Goal: Use online tool/utility: Utilize a website feature to perform a specific function

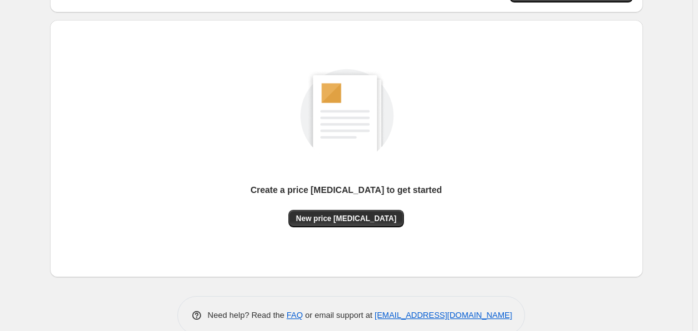
scroll to position [137, 0]
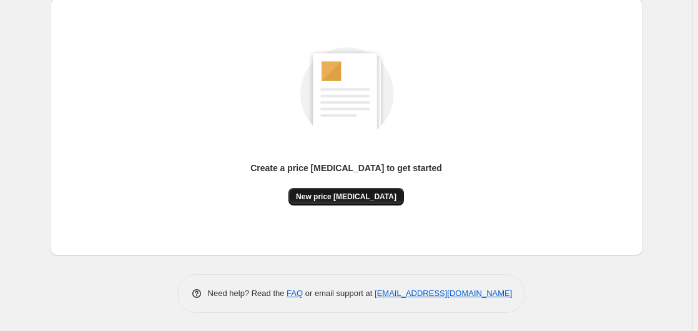
click at [341, 202] on button "New price [MEDICAL_DATA]" at bounding box center [347, 196] width 116 height 17
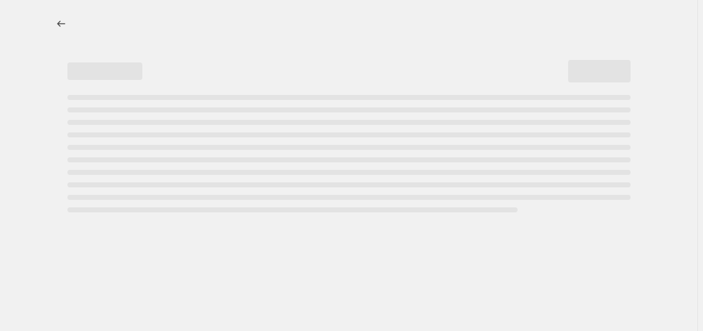
select select "percentage"
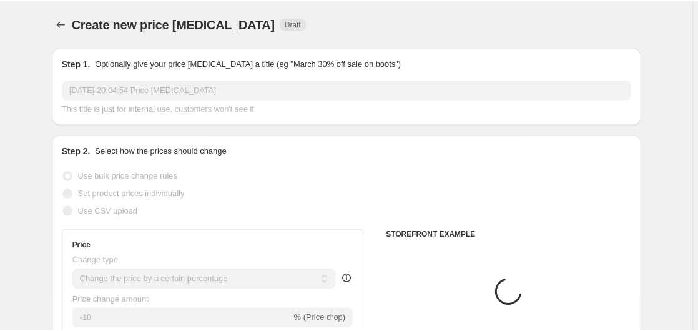
scroll to position [191, 0]
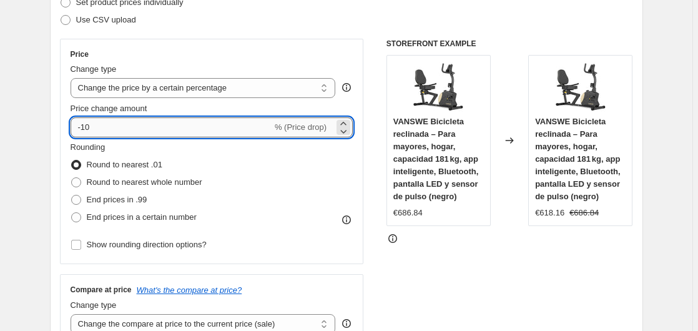
click at [152, 128] on input "-10" at bounding box center [172, 127] width 202 height 20
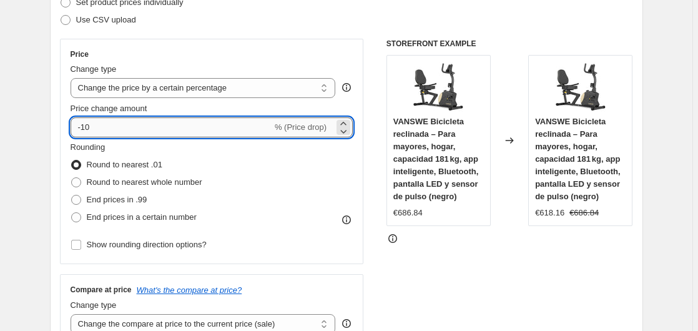
type input "-1"
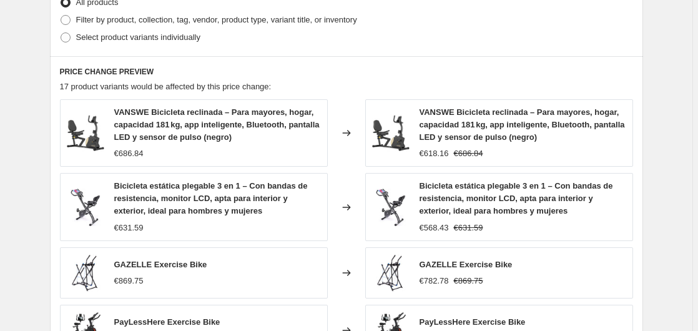
scroll to position [968, 0]
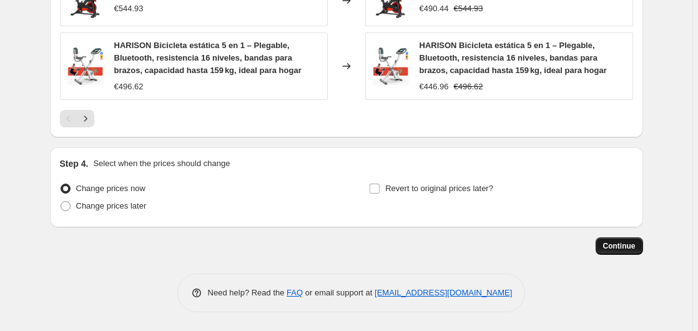
type input "-35"
click at [618, 246] on span "Continue" at bounding box center [619, 246] width 32 height 10
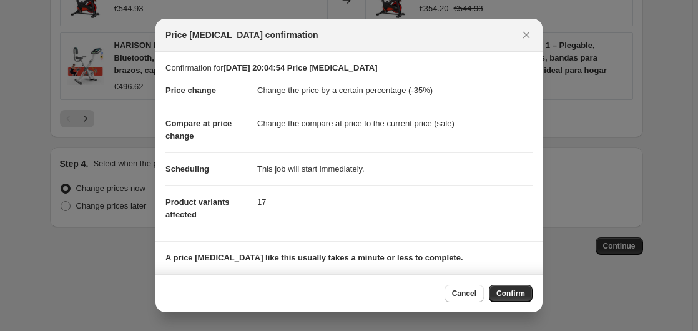
scroll to position [81, 0]
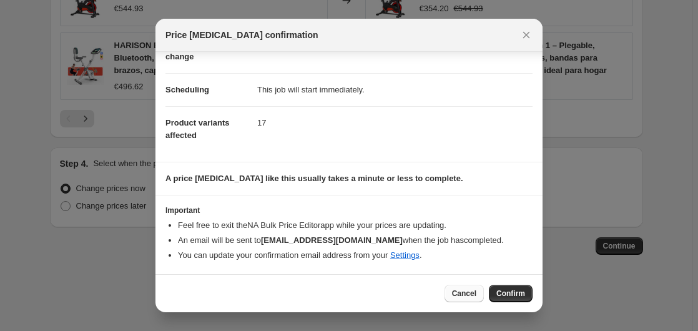
click at [469, 295] on span "Cancel" at bounding box center [464, 294] width 24 height 10
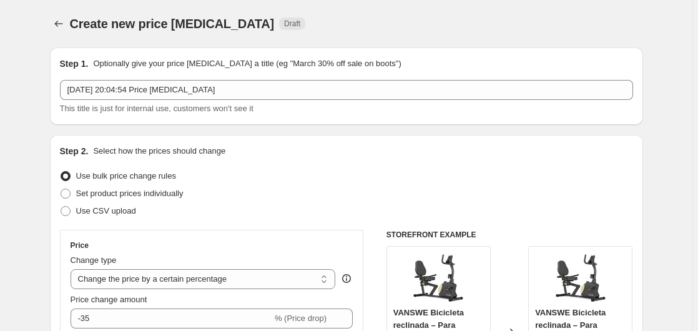
scroll to position [968, 0]
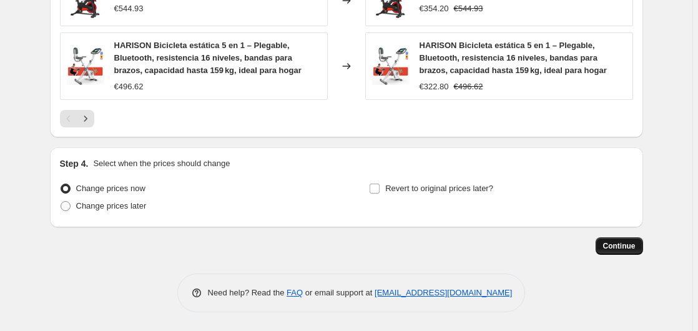
click at [610, 250] on span "Continue" at bounding box center [619, 246] width 32 height 10
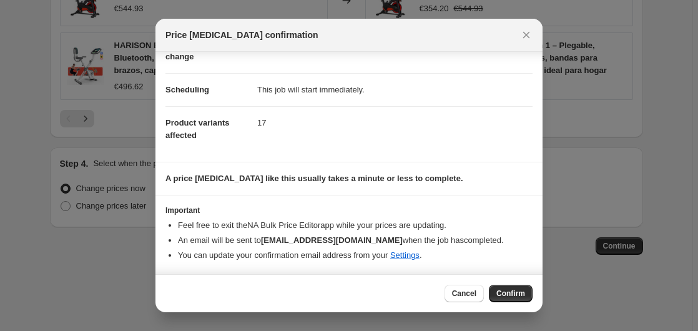
scroll to position [0, 0]
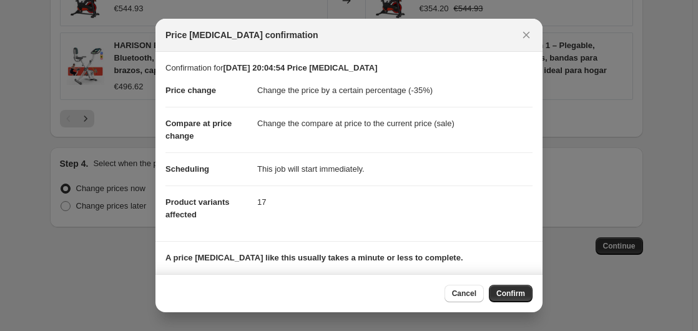
click at [508, 292] on span "Confirm" at bounding box center [511, 294] width 29 height 10
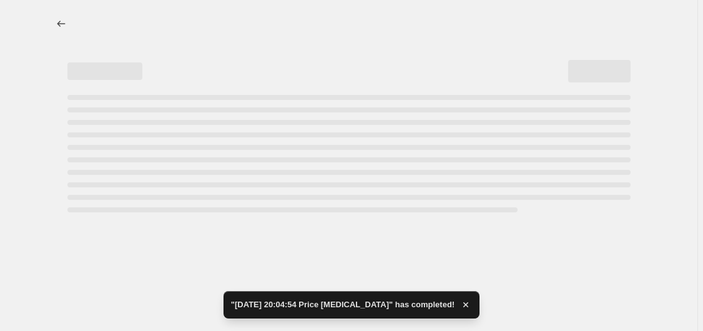
select select "percentage"
